Goal: Task Accomplishment & Management: Manage account settings

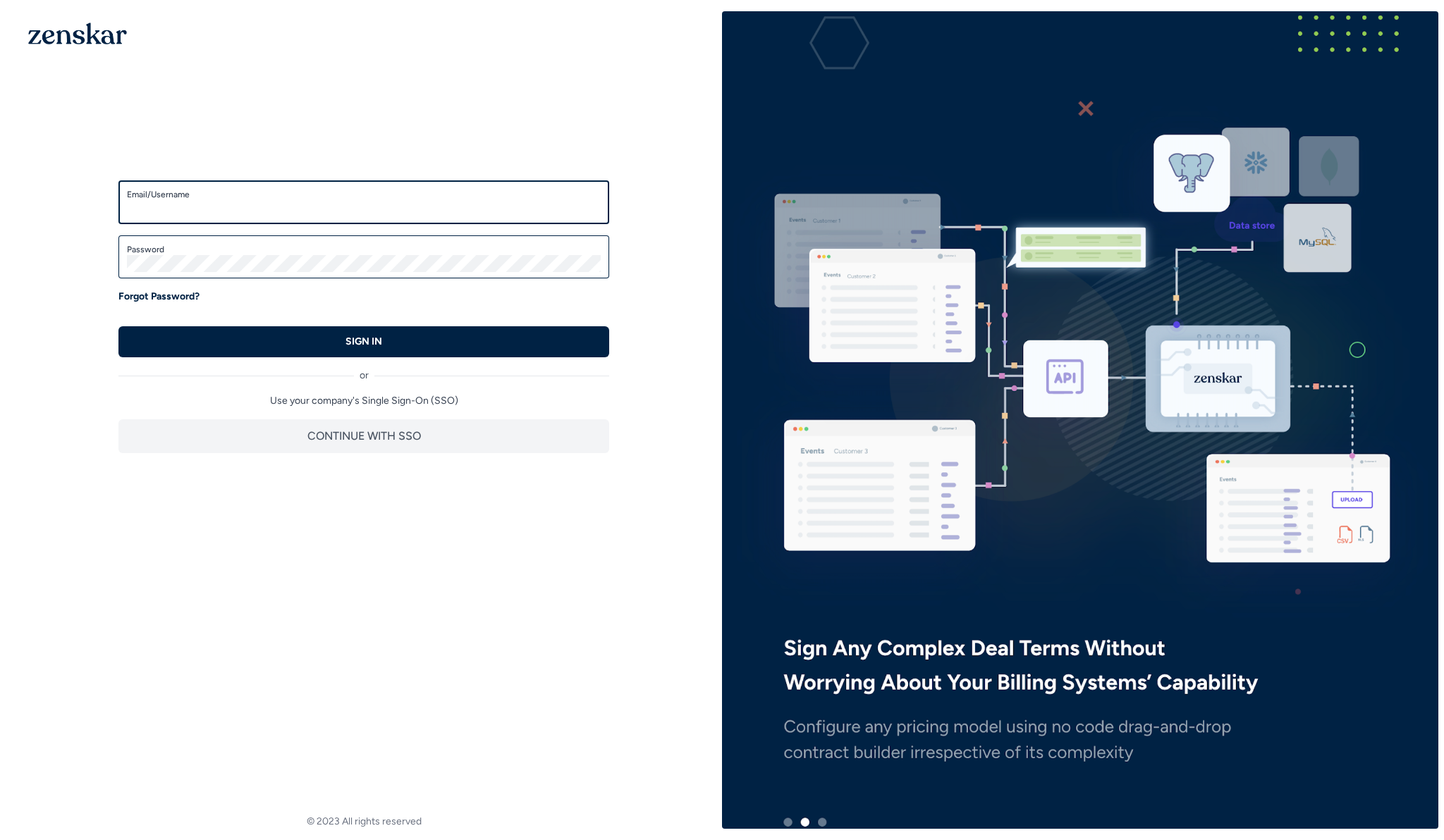
type input "**********"
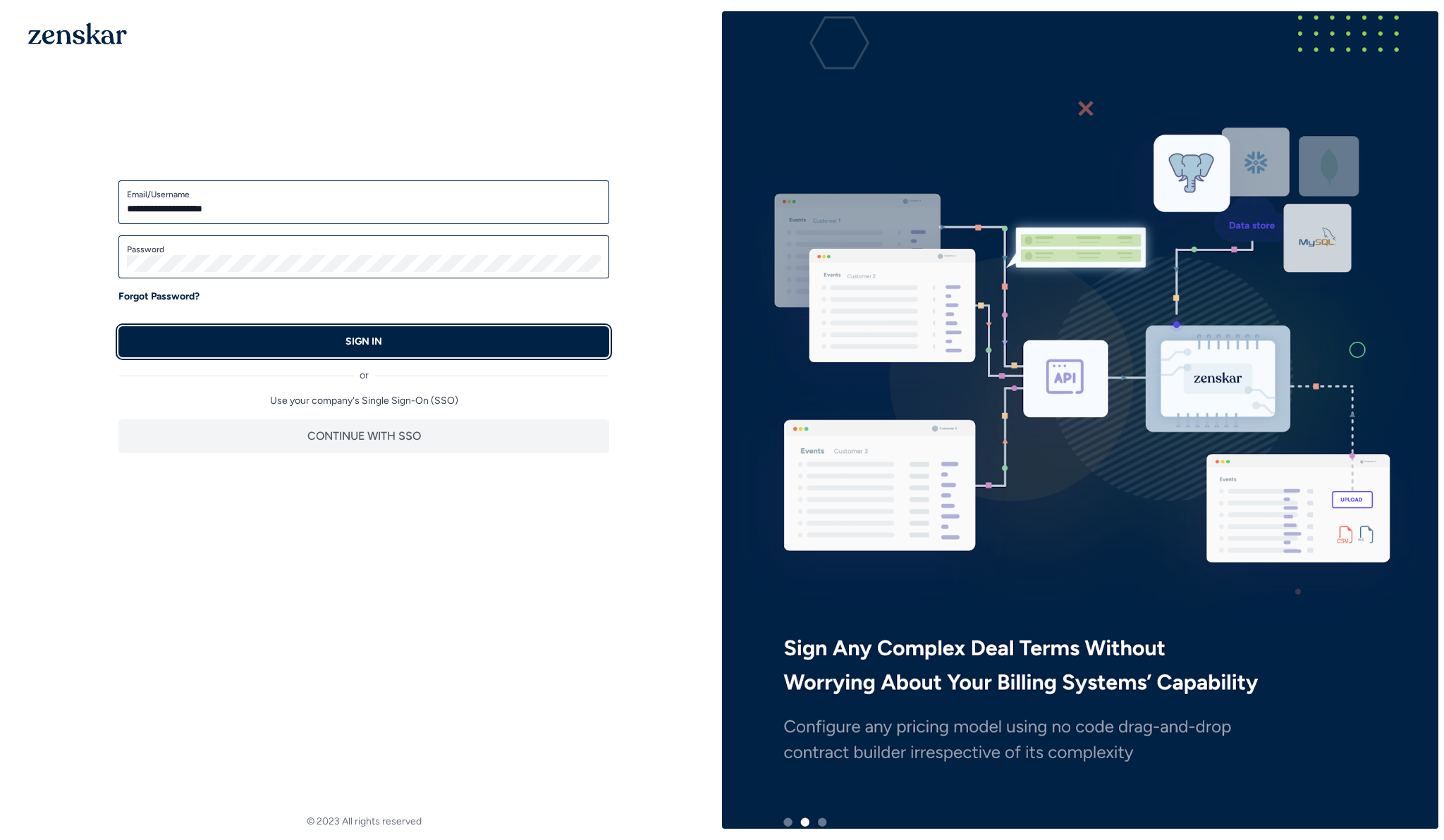
click at [261, 332] on button "SIGN IN" at bounding box center [364, 342] width 491 height 31
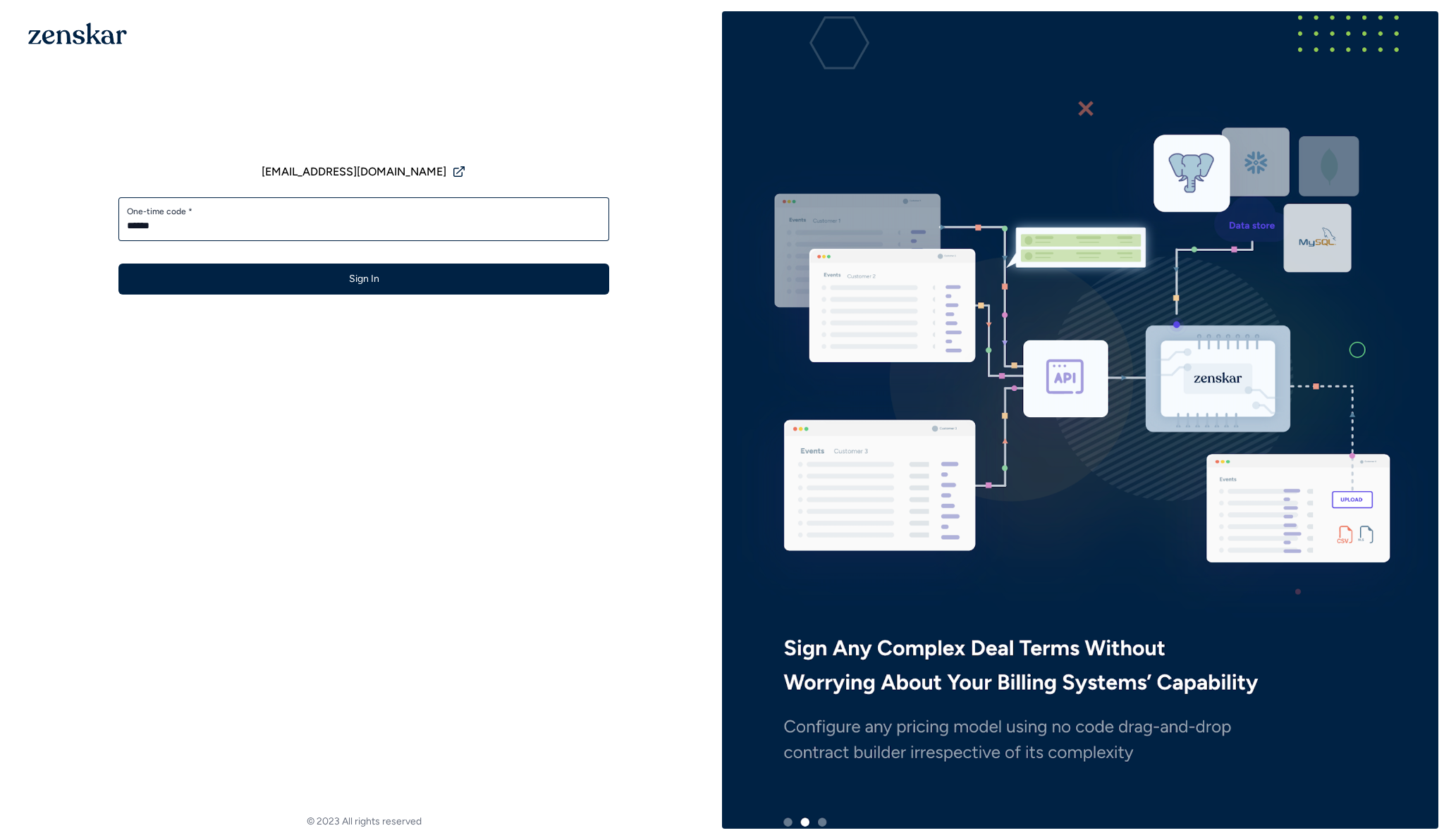
type input "******"
click at [118, 264] on button "Sign In" at bounding box center [364, 279] width 491 height 31
